Goal: Transaction & Acquisition: Purchase product/service

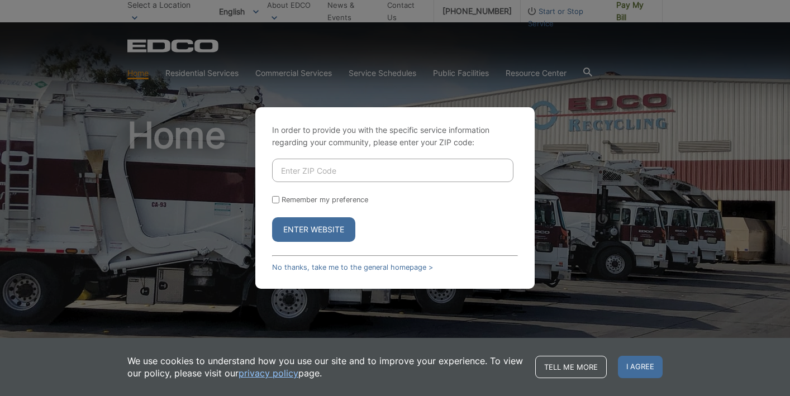
click at [305, 170] on input "Enter ZIP Code" at bounding box center [392, 170] width 241 height 23
type input "92118"
click at [267, 213] on div "In order to provide you with the specific service information regarding your co…" at bounding box center [394, 198] width 279 height 182
click at [273, 200] on input "Remember my preference" at bounding box center [275, 199] width 7 height 7
checkbox input "true"
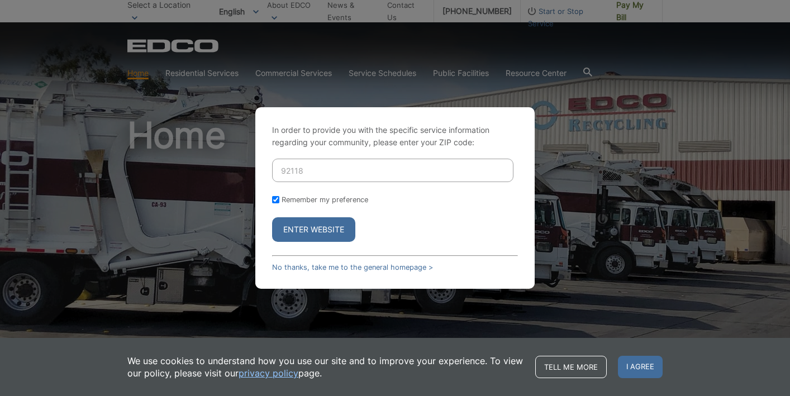
click at [303, 221] on button "Enter Website" at bounding box center [313, 229] width 83 height 25
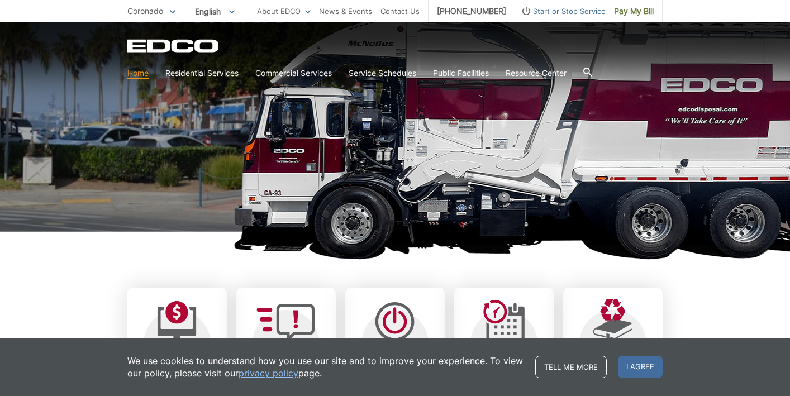
scroll to position [134, 0]
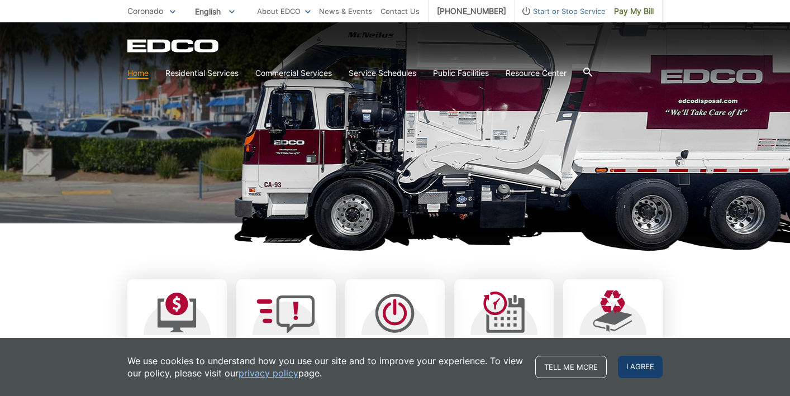
click at [639, 370] on span "I agree" at bounding box center [640, 367] width 45 height 22
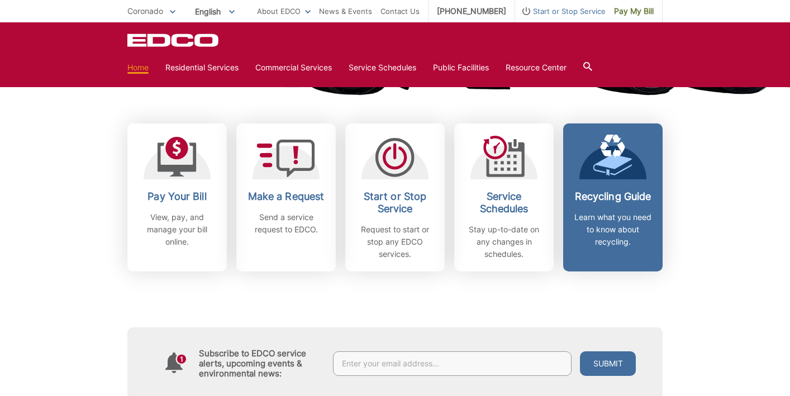
scroll to position [289, 0]
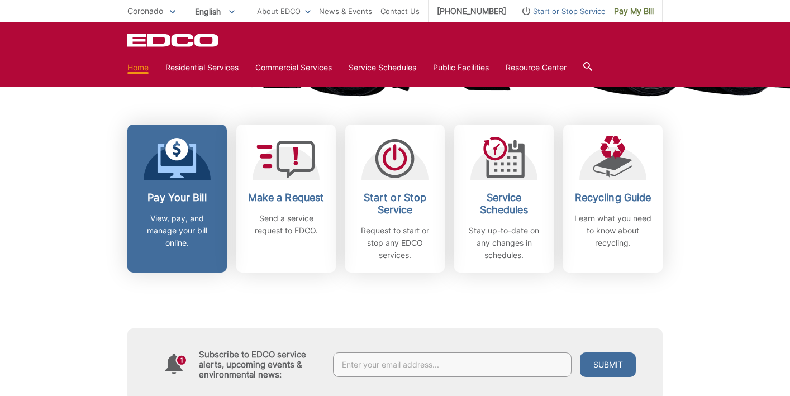
click at [196, 182] on link "Pay Your Bill View, pay, and manage your bill online." at bounding box center [176, 199] width 99 height 148
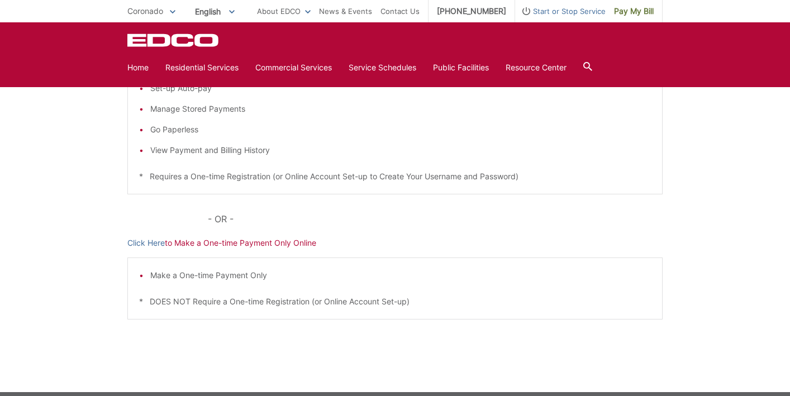
scroll to position [95, 0]
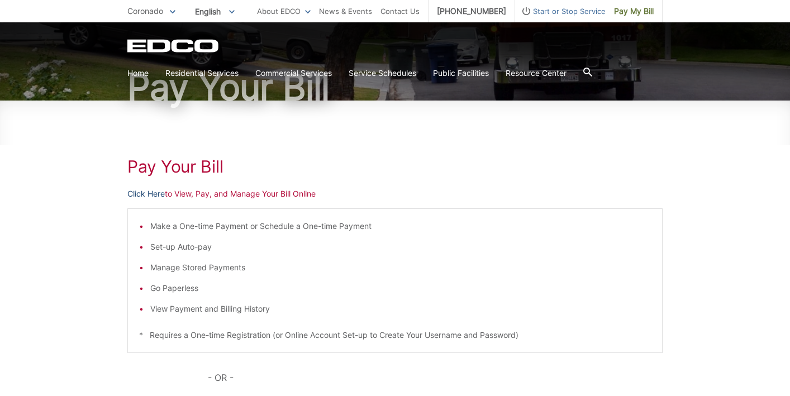
click at [155, 195] on link "Click Here" at bounding box center [145, 194] width 37 height 12
